Goal: Information Seeking & Learning: Find specific page/section

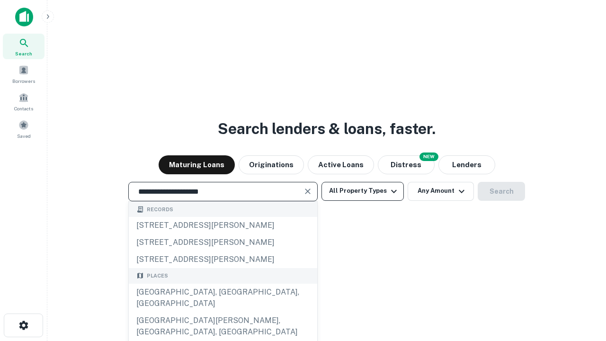
type input "**********"
click at [363, 191] on button "All Property Types" at bounding box center [362, 191] width 82 height 19
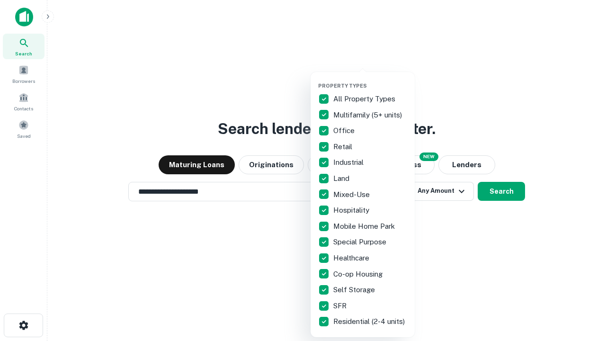
click at [370, 80] on button "button" at bounding box center [370, 80] width 104 height 0
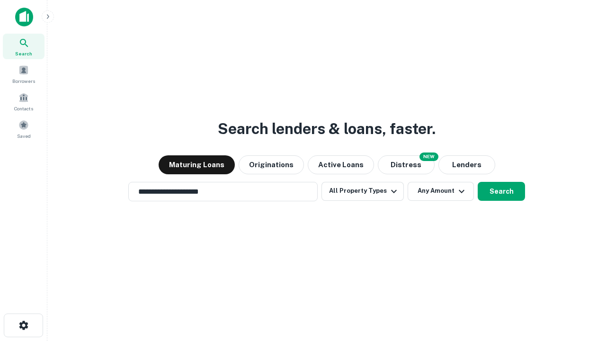
scroll to position [15, 0]
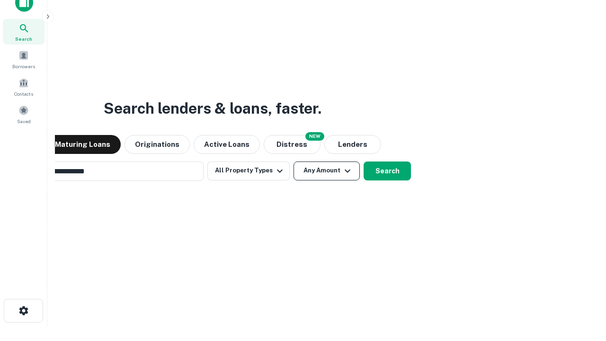
click at [293, 161] on button "Any Amount" at bounding box center [326, 170] width 66 height 19
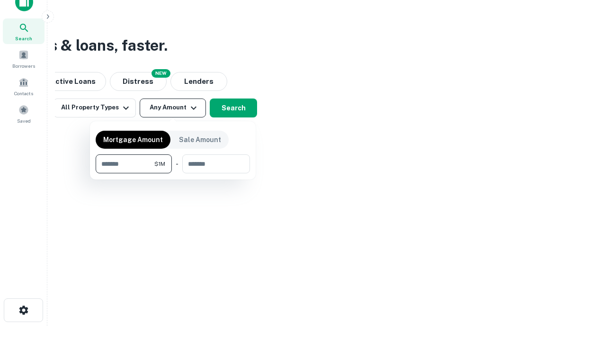
type input "*******"
click at [173, 173] on button "button" at bounding box center [173, 173] width 154 height 0
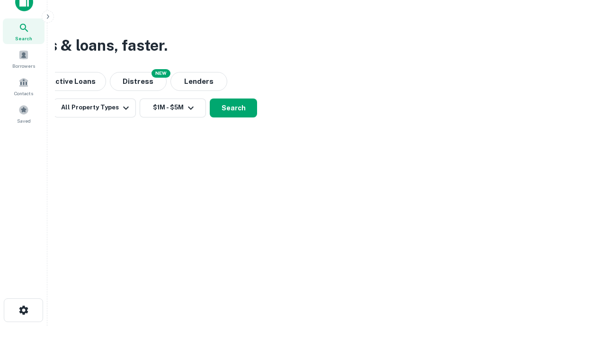
scroll to position [15, 0]
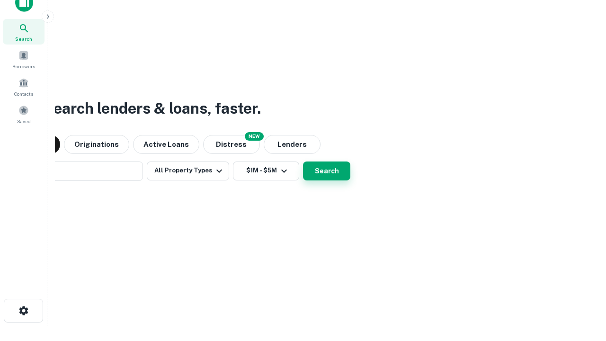
click at [303, 161] on button "Search" at bounding box center [326, 170] width 47 height 19
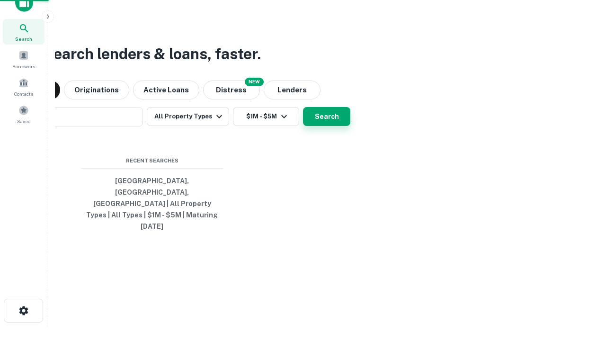
scroll to position [15, 0]
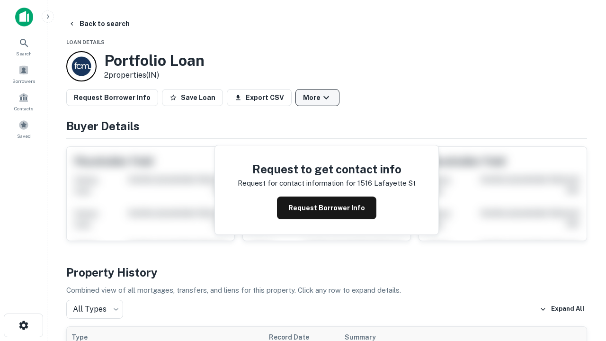
click at [317, 97] on button "More" at bounding box center [317, 97] width 44 height 17
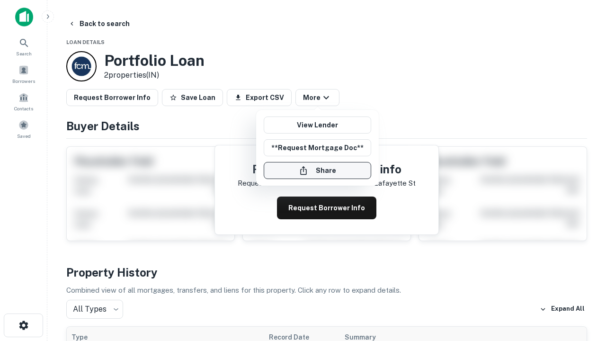
click at [317, 170] on button "Share" at bounding box center [317, 170] width 107 height 17
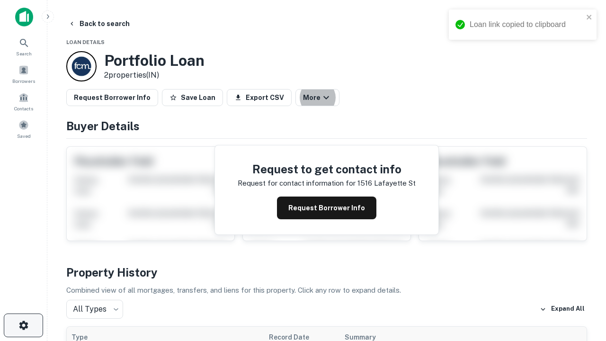
click at [23, 325] on icon "button" at bounding box center [23, 324] width 11 height 11
